Goal: Task Accomplishment & Management: Manage account settings

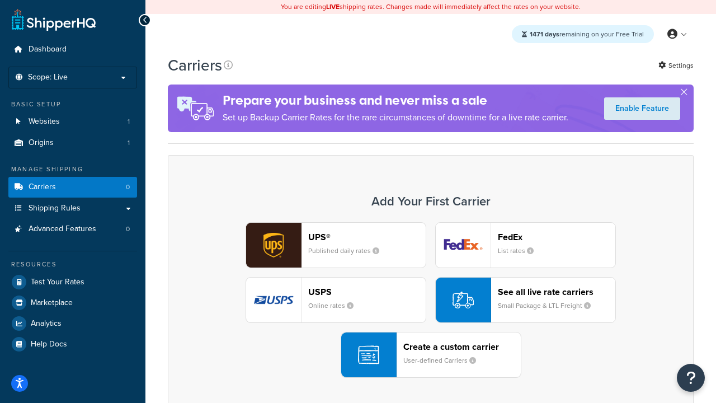
click at [431, 300] on div "UPS® Published daily rates FedEx List rates USPS Online rates See all live rate…" at bounding box center [431, 299] width 502 height 155
click at [557, 237] on header "FedEx" at bounding box center [556, 237] width 117 height 11
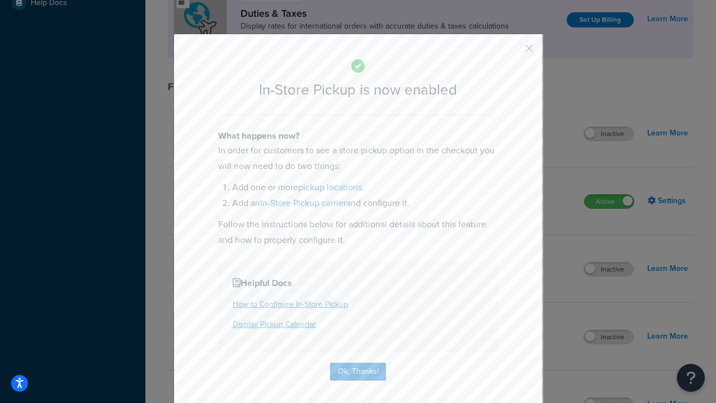
click at [512, 52] on button "button" at bounding box center [512, 52] width 3 height 3
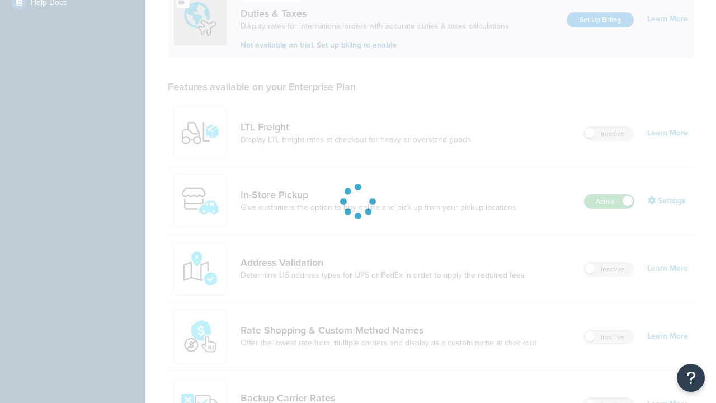
click at [609, 195] on label "Active" at bounding box center [608, 201] width 49 height 13
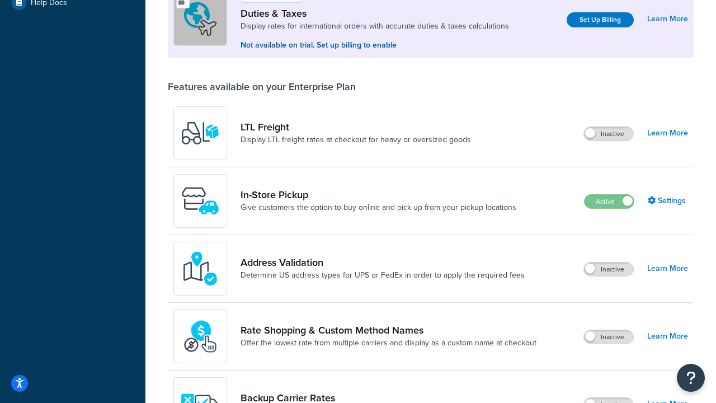
scroll to position [557, 0]
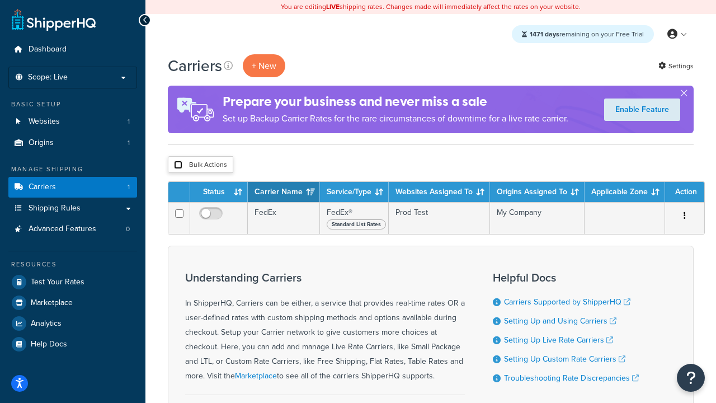
click at [178, 165] on input "checkbox" at bounding box center [178, 165] width 8 height 8
checkbox input "true"
click at [0, 0] on button "Delete" at bounding box center [0, 0] width 0 height 0
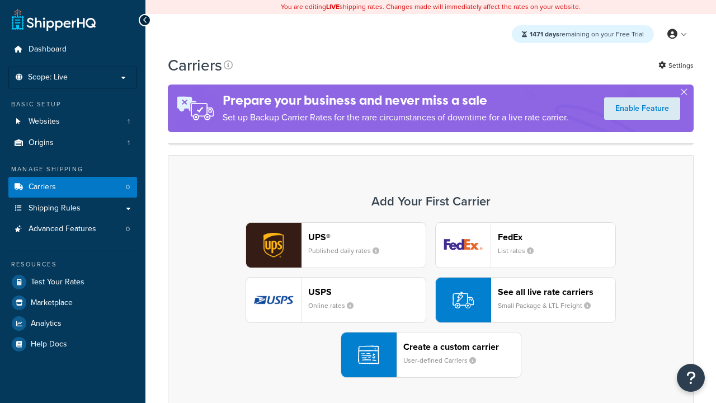
scroll to position [222, 0]
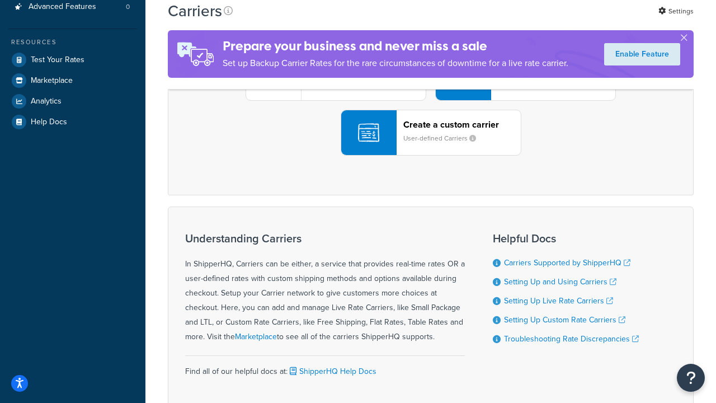
click at [431, 155] on div "UPS® Published daily rates FedEx List rates USPS Online rates See all live rate…" at bounding box center [431, 77] width 502 height 155
click at [431, 146] on div "Create a custom carrier User-defined Carriers" at bounding box center [461, 132] width 117 height 27
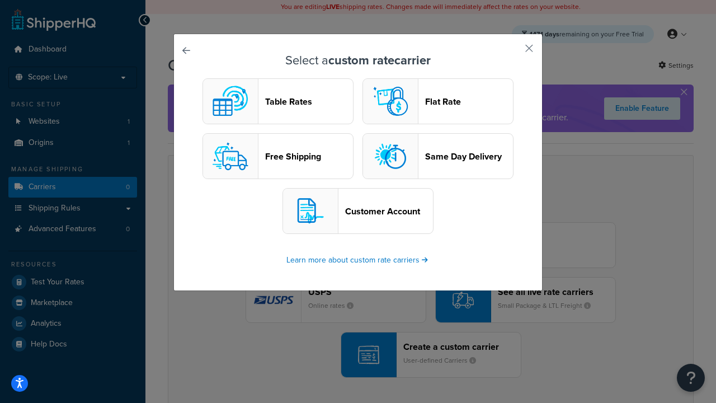
click at [278, 101] on header "Table Rates" at bounding box center [309, 101] width 88 height 11
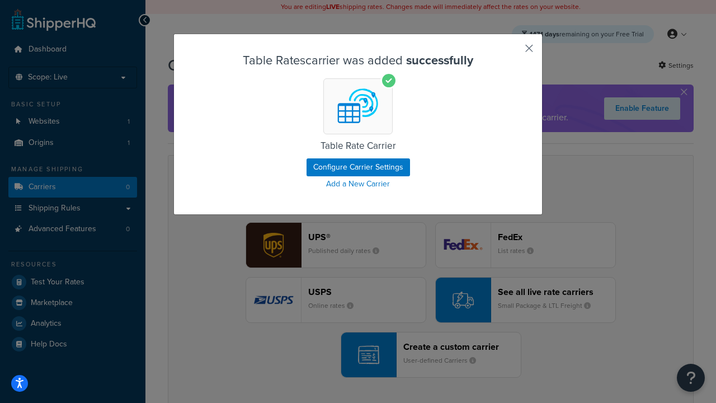
click at [512, 52] on button "button" at bounding box center [512, 52] width 3 height 3
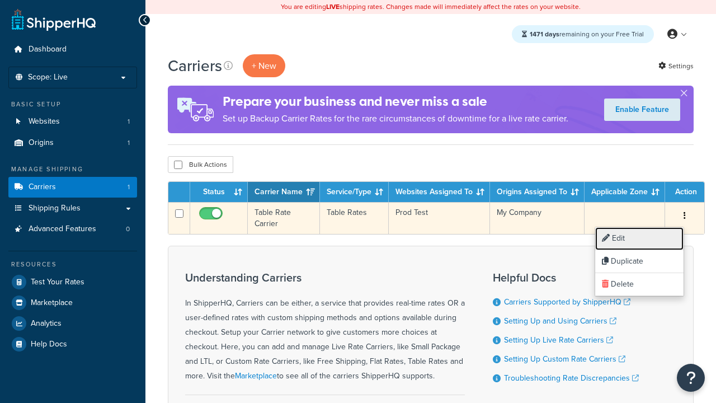
click at [639, 238] on link "Edit" at bounding box center [639, 238] width 88 height 23
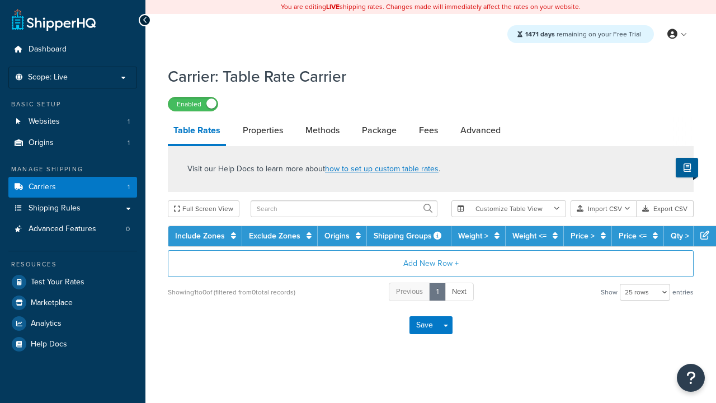
select select "25"
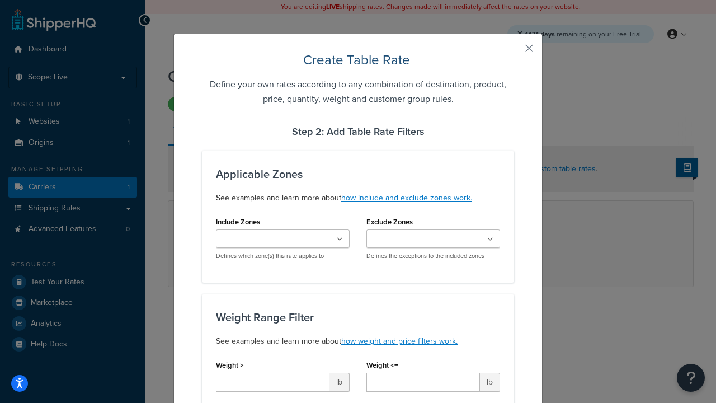
type input "10"
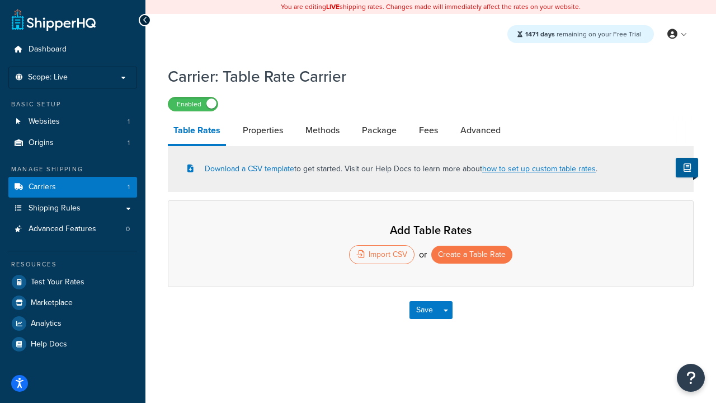
select select "25"
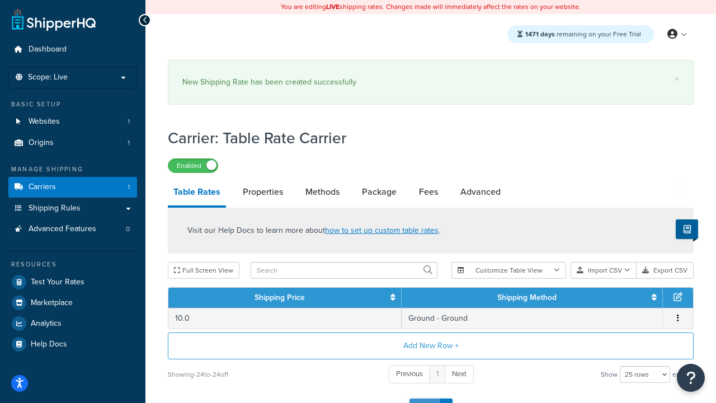
click at [424, 398] on button "Save" at bounding box center [424, 407] width 30 height 18
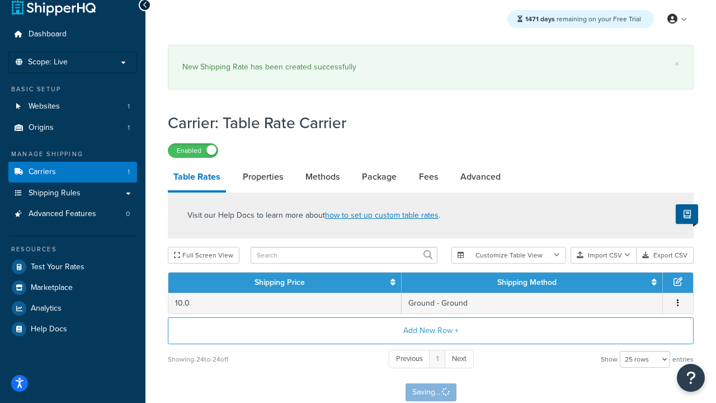
scroll to position [0, 0]
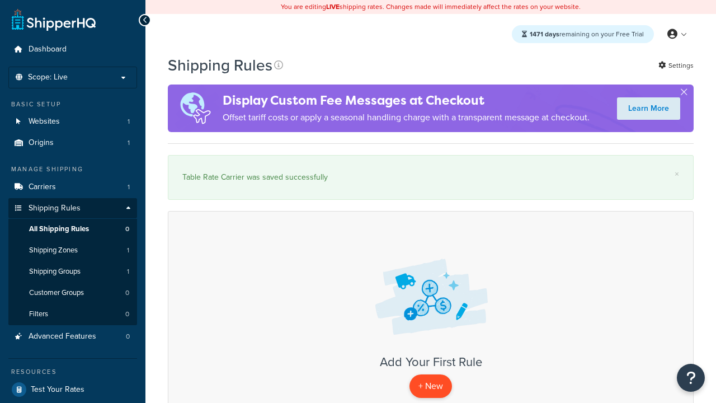
click at [431, 386] on p "+ New" at bounding box center [430, 385] width 43 height 23
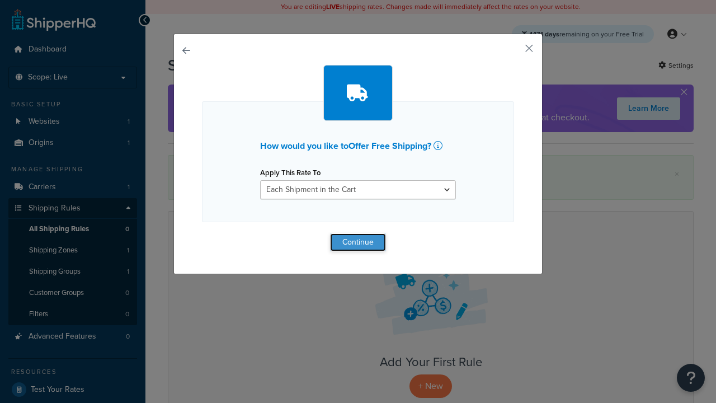
click at [358, 242] on button "Continue" at bounding box center [358, 242] width 56 height 18
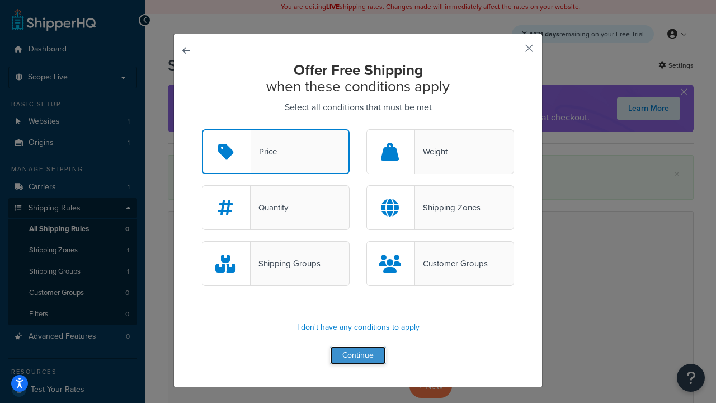
click at [358, 356] on button "Continue" at bounding box center [358, 355] width 56 height 18
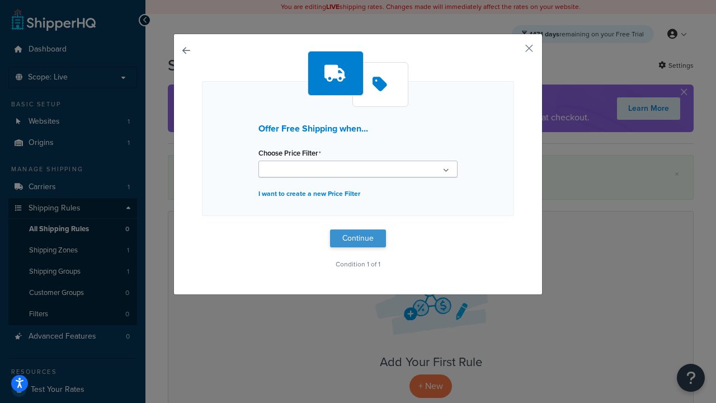
click at [358, 238] on button "Continue" at bounding box center [358, 238] width 56 height 18
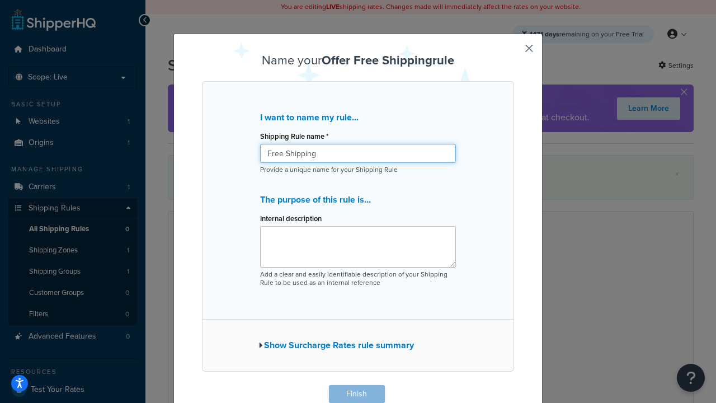
type input "Free Shipping"
click at [356, 394] on button "Finish" at bounding box center [357, 394] width 56 height 18
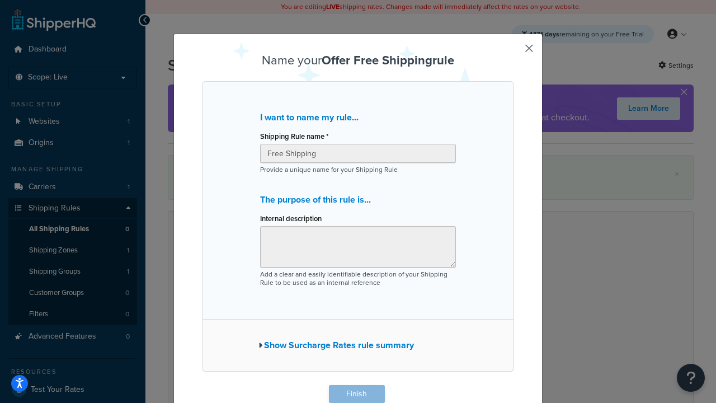
scroll to position [1, 0]
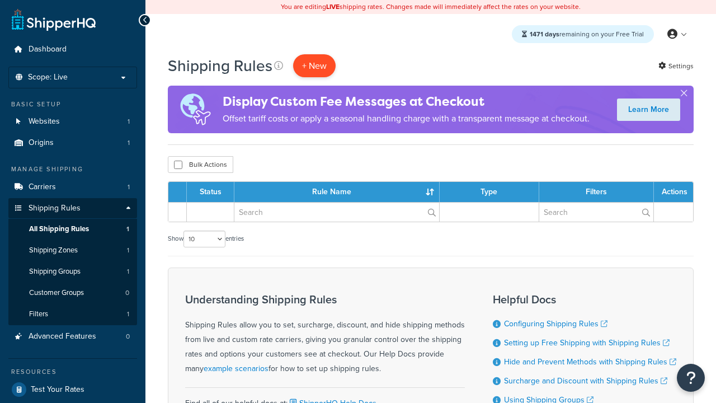
click at [314, 65] on p "+ New" at bounding box center [314, 65] width 43 height 23
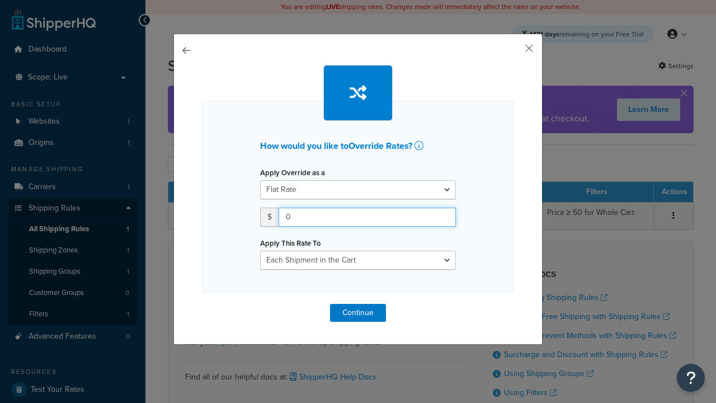
type input "100"
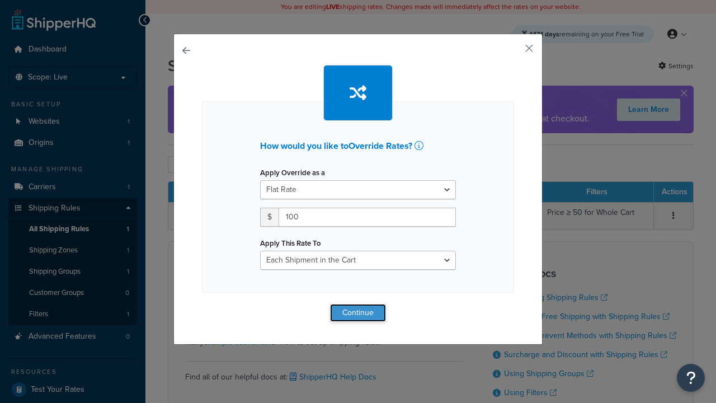
click at [358, 312] on button "Continue" at bounding box center [358, 313] width 56 height 18
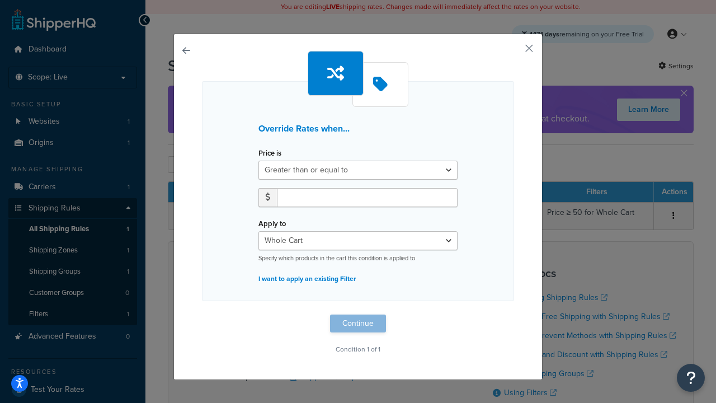
click at [270, 153] on label "Price is" at bounding box center [269, 153] width 23 height 8
click at [270, 161] on select "Greater than or equal to Between or equal to Less than or equal to" at bounding box center [357, 170] width 199 height 19
click at [367, 197] on input "number" at bounding box center [367, 197] width 181 height 19
type input "100"
click at [358, 323] on button "Continue" at bounding box center [358, 323] width 56 height 18
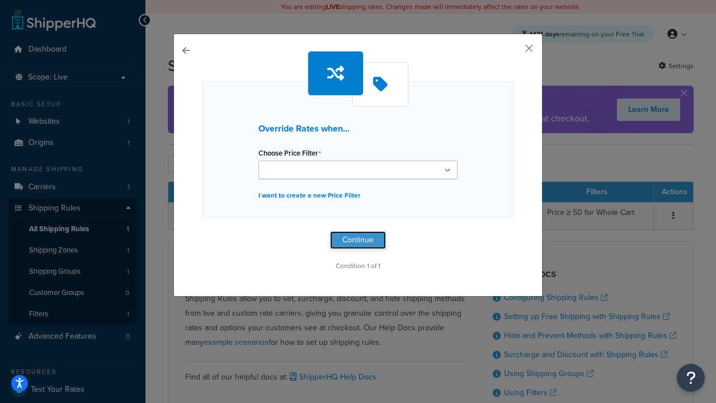
click at [358, 239] on button "Continue" at bounding box center [358, 240] width 56 height 18
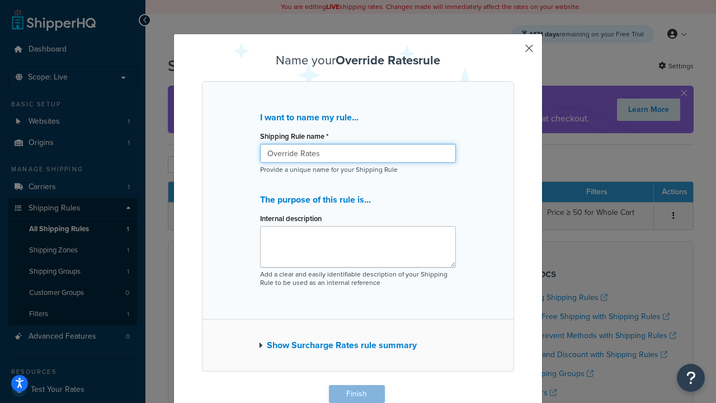
type input "Override Rates"
click at [356, 394] on button "Finish" at bounding box center [357, 394] width 56 height 18
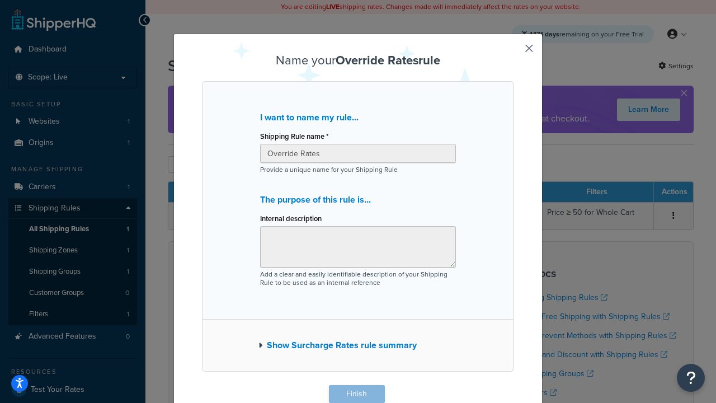
scroll to position [1, 0]
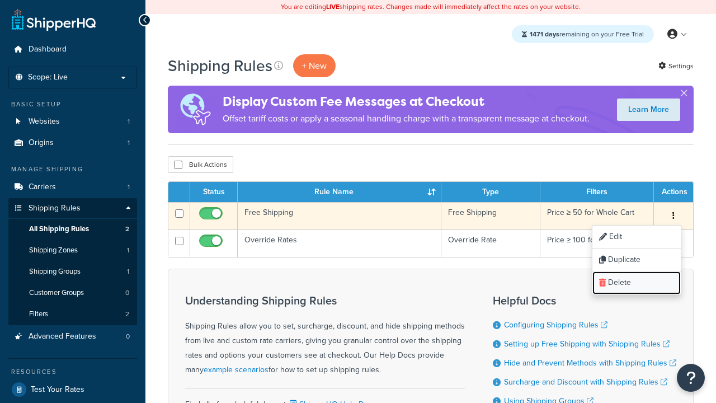
click at [636, 283] on link "Delete" at bounding box center [636, 282] width 88 height 23
